Goal: Task Accomplishment & Management: Manage account settings

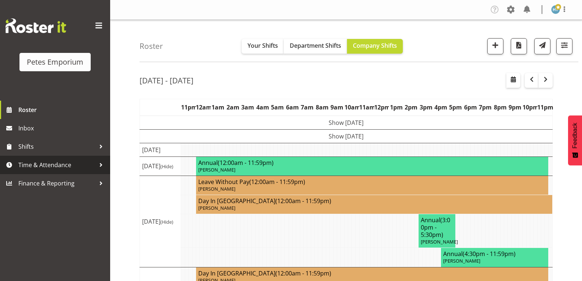
click at [64, 164] on span "Time & Attendance" at bounding box center [56, 164] width 77 height 11
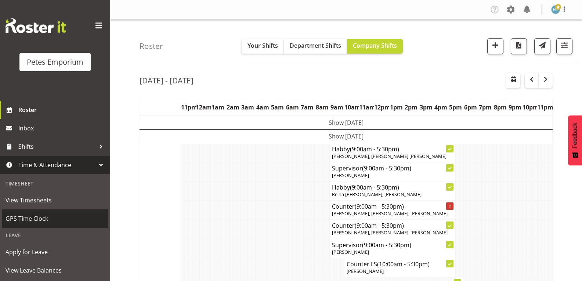
click at [36, 218] on span "GPS Time Clock" at bounding box center [55, 218] width 99 height 11
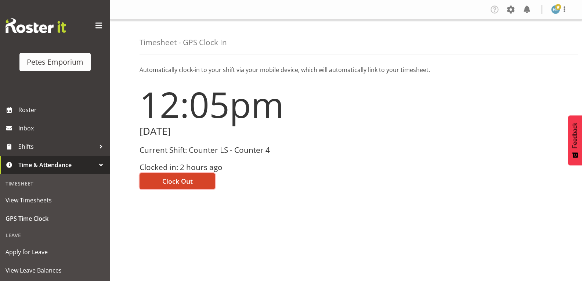
click at [179, 179] on span "Clock Out" at bounding box center [177, 181] width 30 height 10
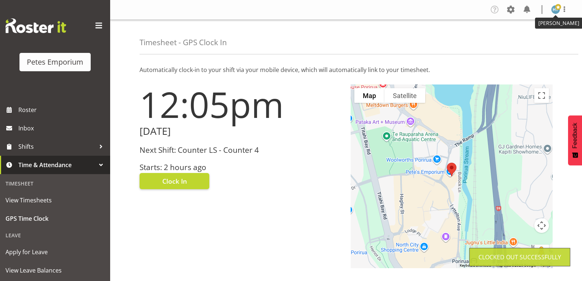
click at [555, 12] on img at bounding box center [555, 9] width 9 height 9
drag, startPoint x: 521, startPoint y: 40, endPoint x: 525, endPoint y: 33, distance: 7.7
click at [521, 40] on link "Log Out" at bounding box center [533, 38] width 70 height 13
